Goal: Use online tool/utility

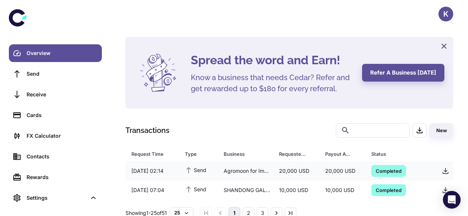
scroll to position [20, 0]
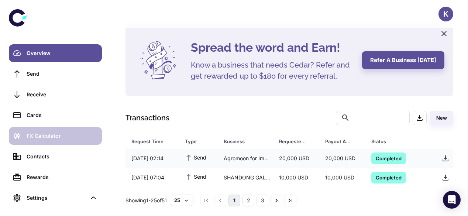
click at [44, 129] on link "FX Calculator" at bounding box center [55, 136] width 93 height 18
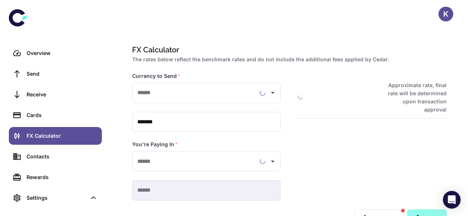
type input "**********"
